Goal: Task Accomplishment & Management: Manage account settings

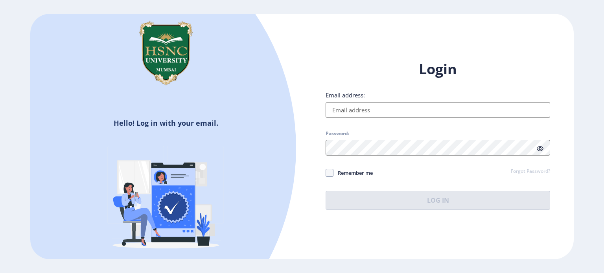
click at [351, 111] on input "Email address:" at bounding box center [437, 110] width 224 height 16
type input "[EMAIL_ADDRESS][DOMAIN_NAME]"
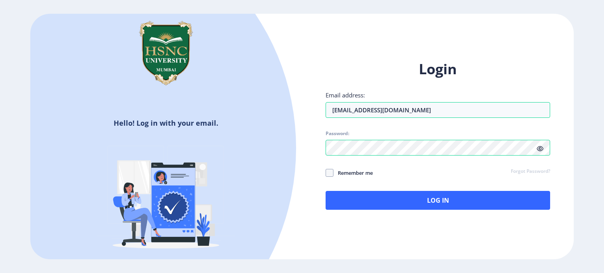
click at [335, 177] on span "Remember me" at bounding box center [352, 172] width 39 height 9
click at [326, 173] on input "Remember me" at bounding box center [325, 173] width 0 height 0
checkbox input "true"
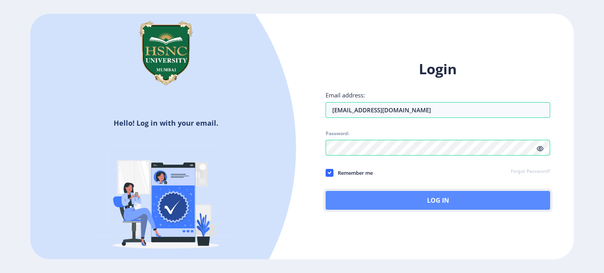
click at [343, 195] on button "Log In" at bounding box center [437, 200] width 224 height 19
